Goal: Navigation & Orientation: Find specific page/section

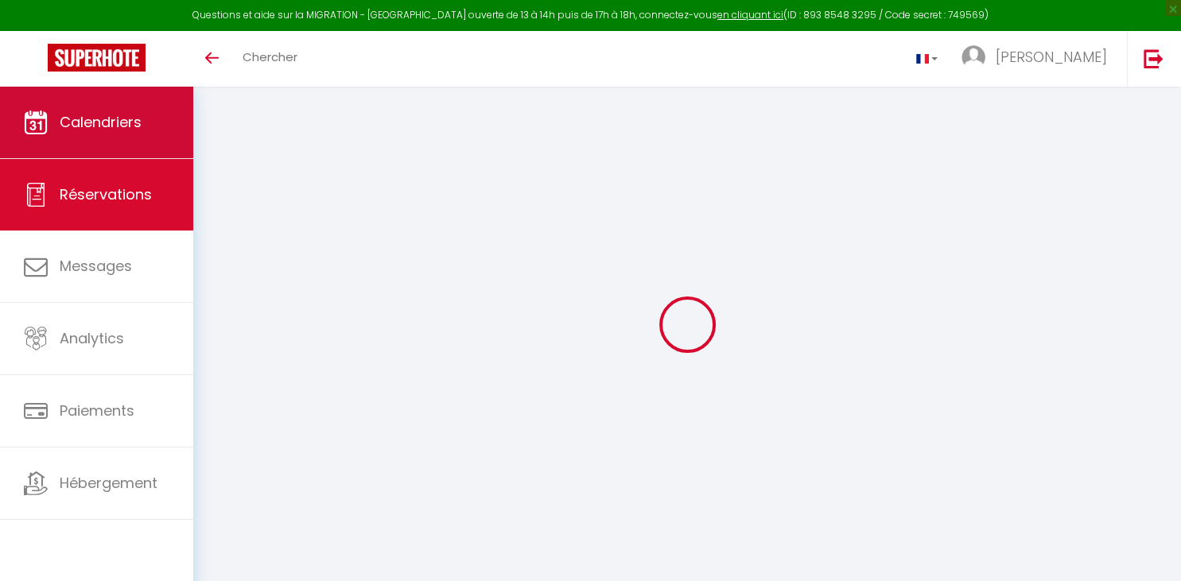
click at [119, 104] on link "Calendriers" at bounding box center [96, 123] width 193 height 72
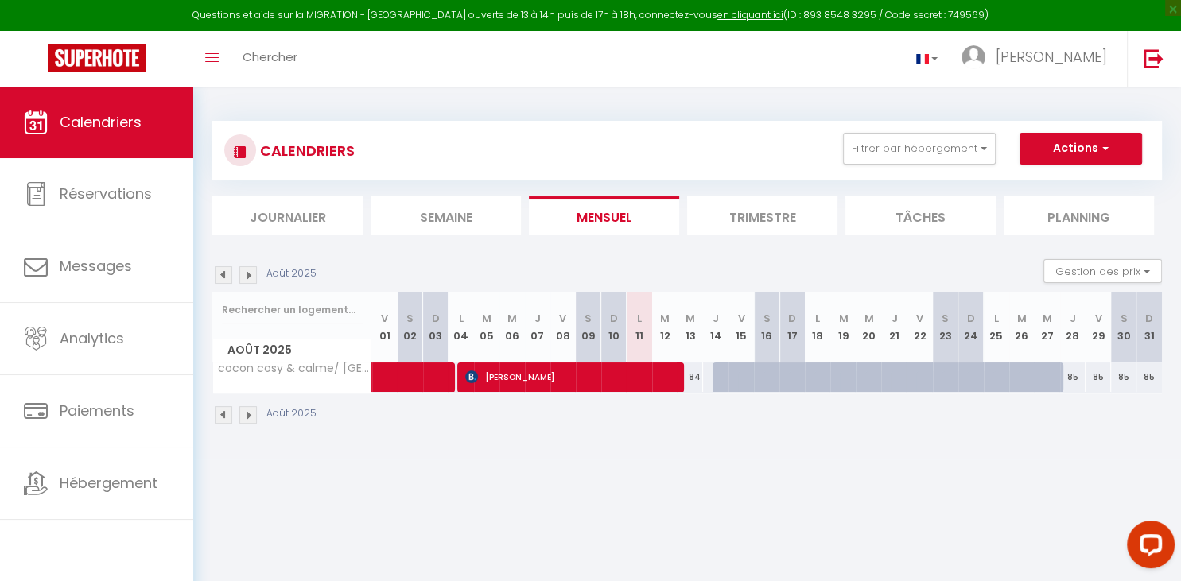
click at [251, 272] on img at bounding box center [247, 274] width 17 height 17
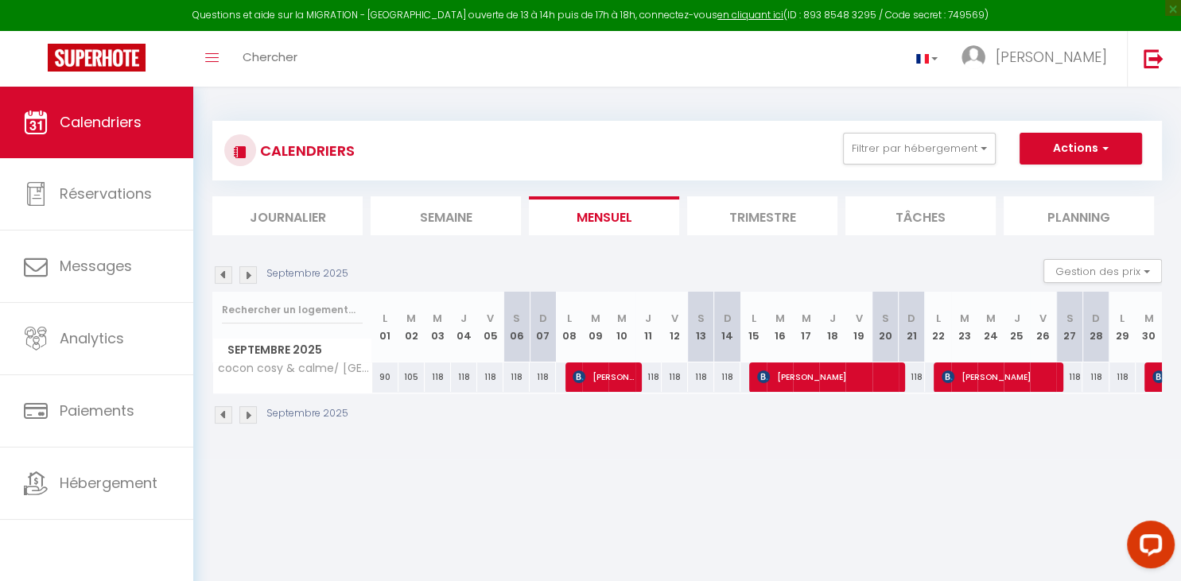
click at [251, 272] on img at bounding box center [247, 274] width 17 height 17
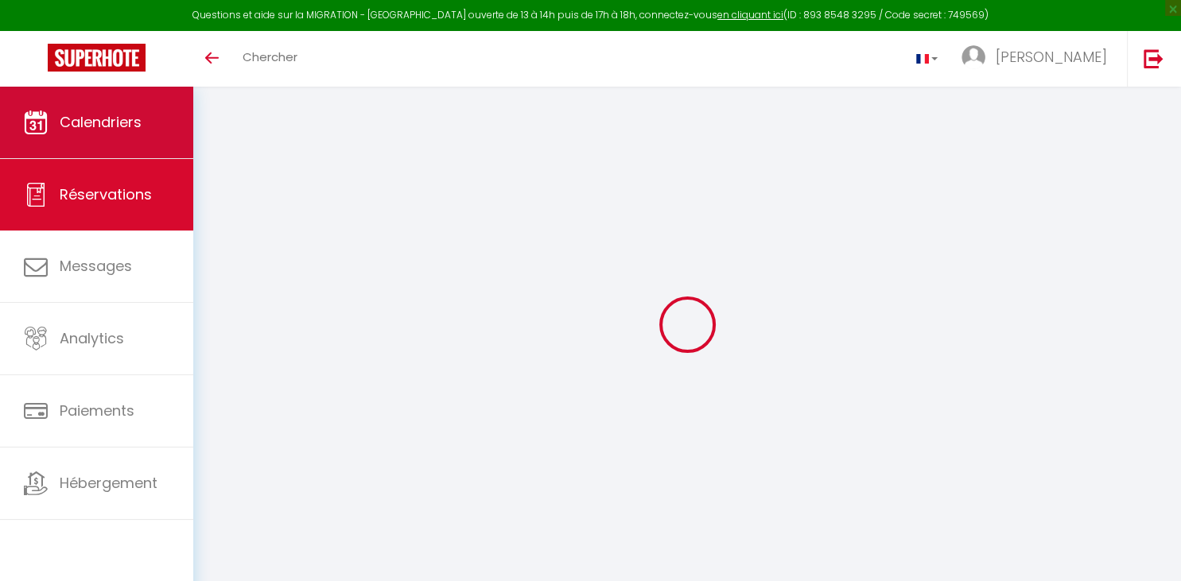
click at [119, 122] on span "Calendriers" at bounding box center [101, 122] width 82 height 20
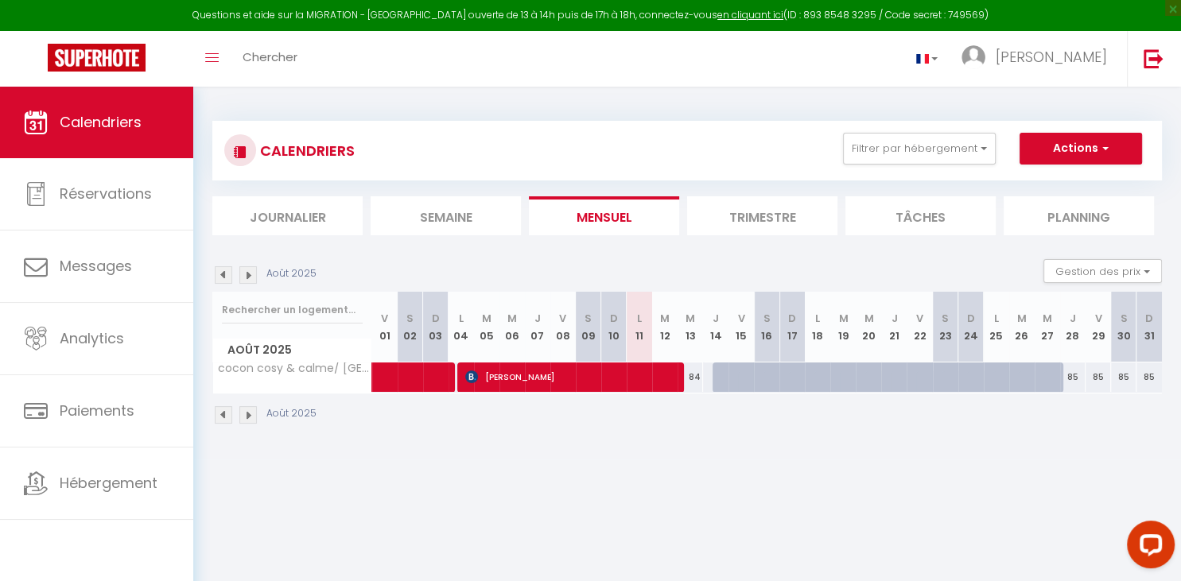
click at [247, 274] on img at bounding box center [247, 274] width 17 height 17
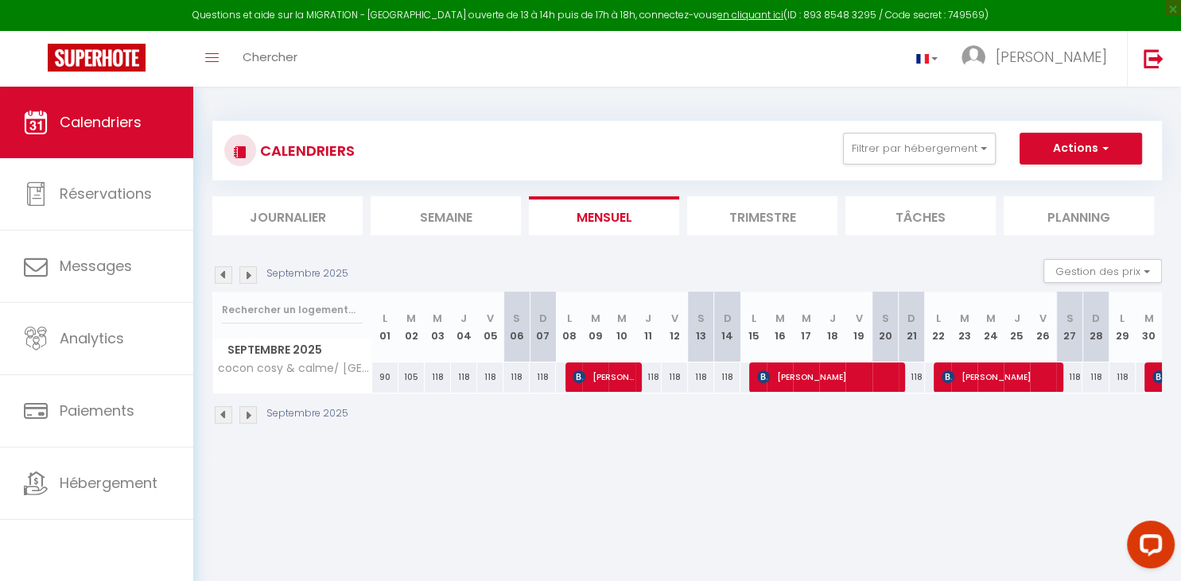
click at [247, 274] on img at bounding box center [247, 274] width 17 height 17
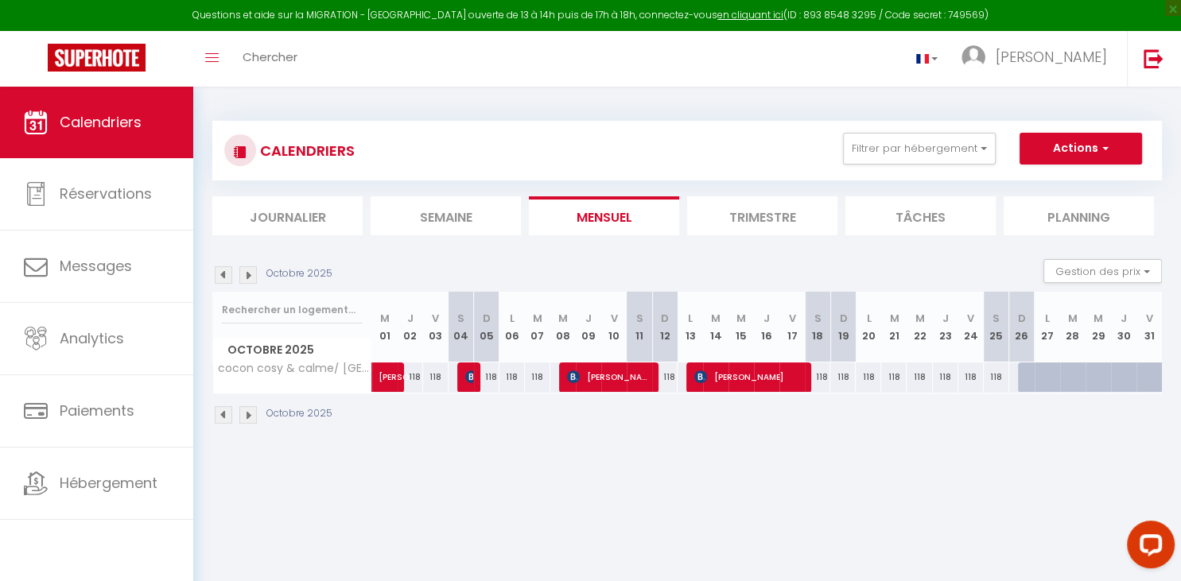
click at [247, 274] on img at bounding box center [247, 274] width 17 height 17
